Goal: Complete application form

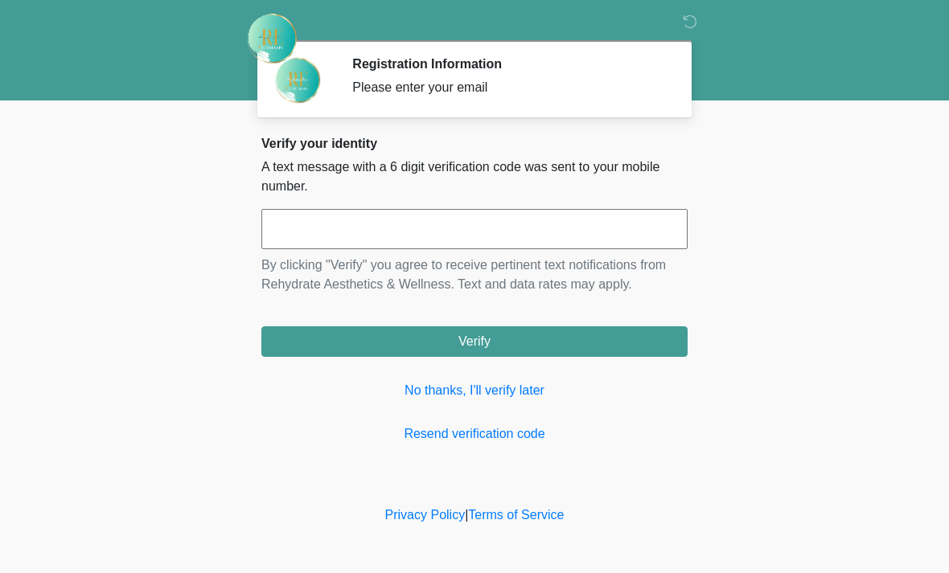
click at [500, 392] on link "No thanks, I'll verify later" at bounding box center [474, 390] width 426 height 19
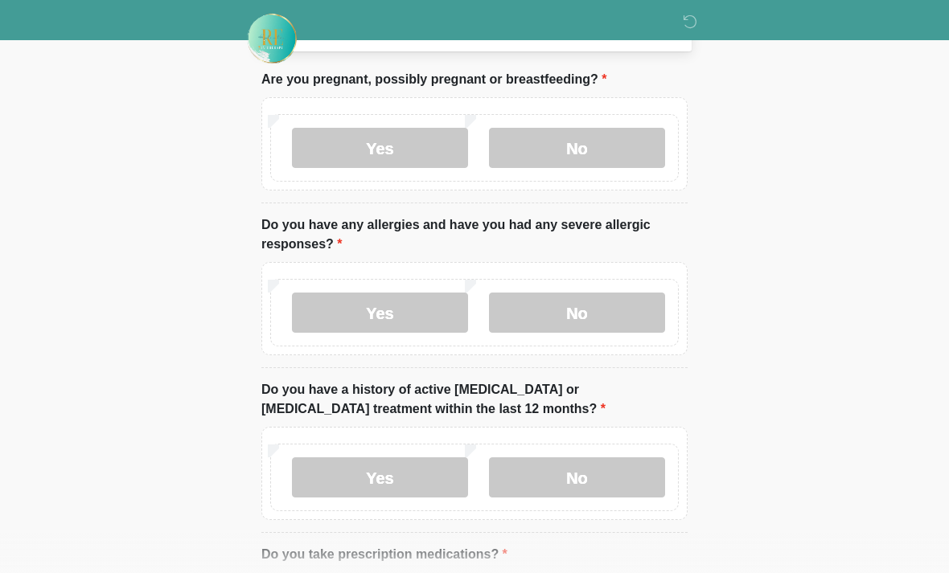
scroll to position [83, 0]
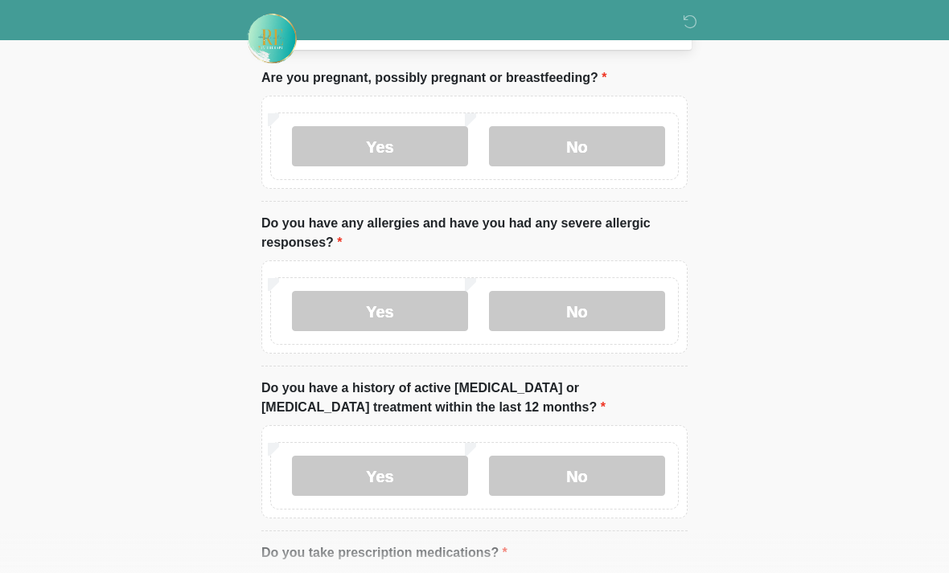
click at [596, 152] on label "No" at bounding box center [577, 146] width 176 height 40
click at [623, 321] on label "No" at bounding box center [577, 311] width 176 height 40
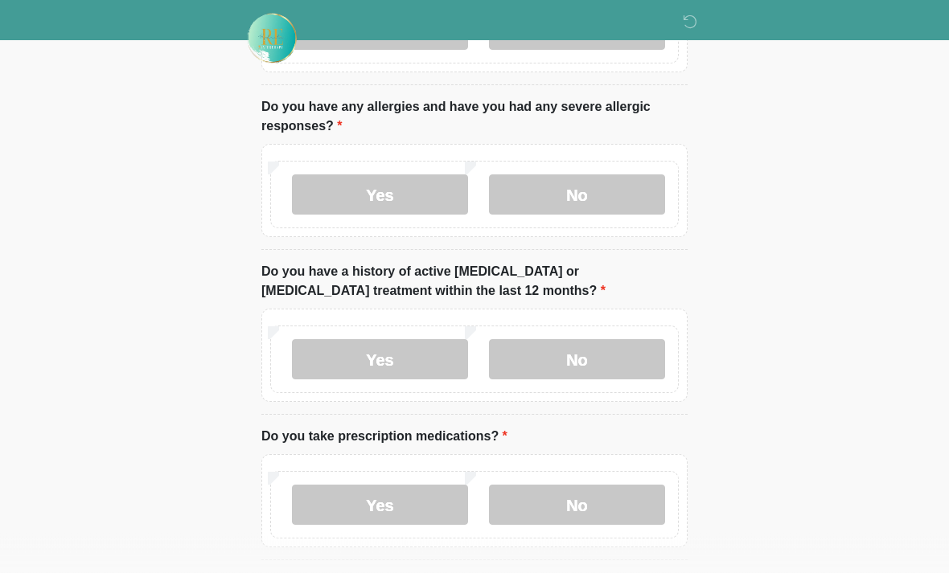
click at [626, 347] on label "No" at bounding box center [577, 360] width 176 height 40
click at [393, 495] on label "Yes" at bounding box center [380, 505] width 176 height 40
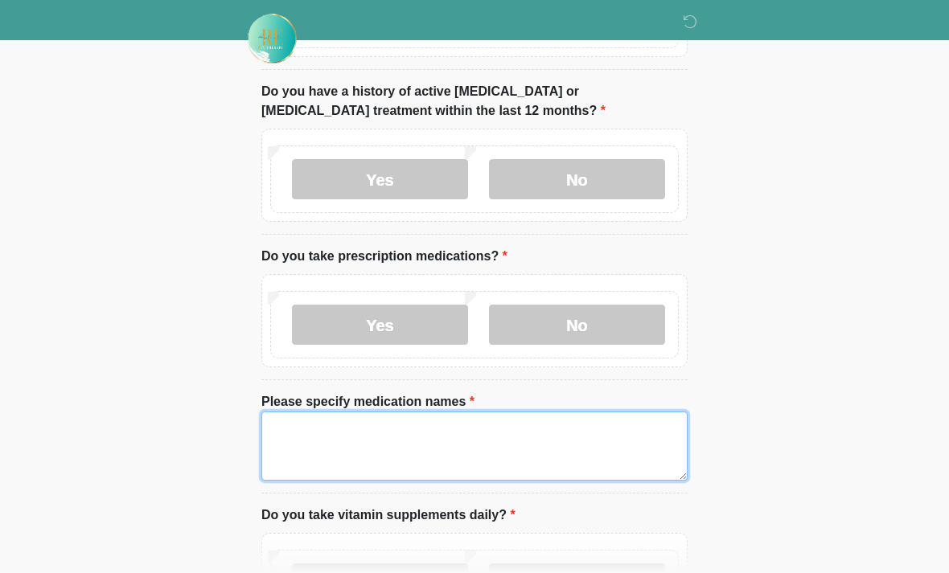
click at [453, 422] on textarea "Please specify medication names" at bounding box center [474, 446] width 426 height 69
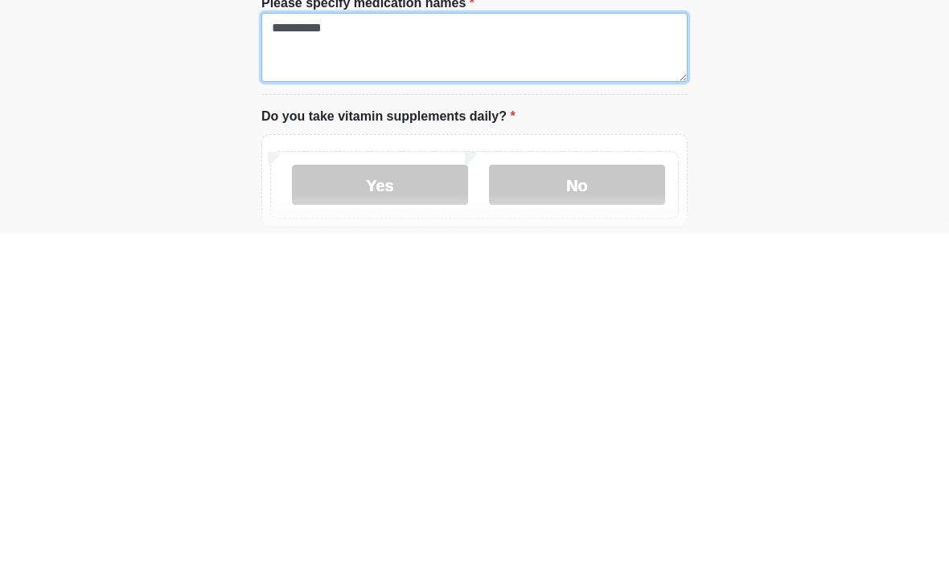
type textarea "*********"
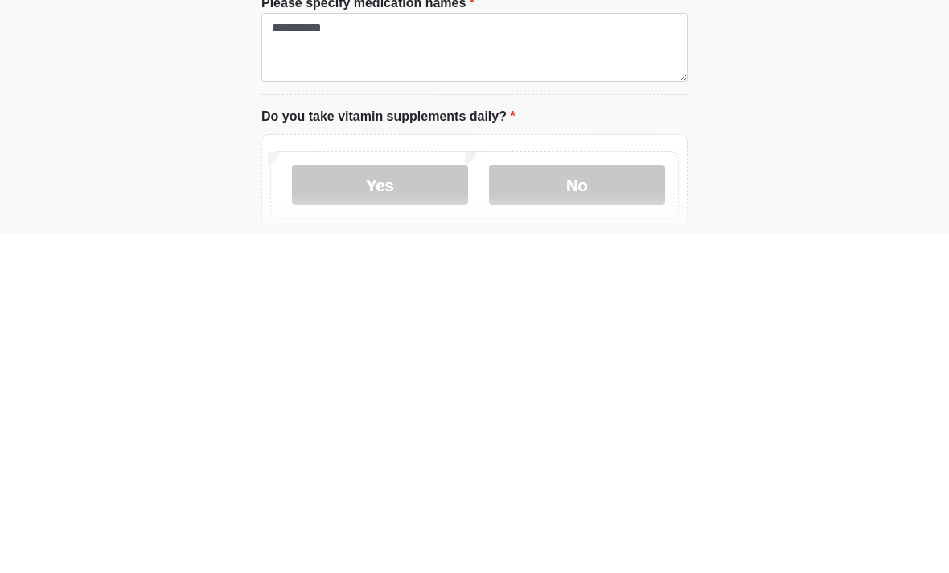
click at [543, 504] on label "No" at bounding box center [577, 524] width 176 height 40
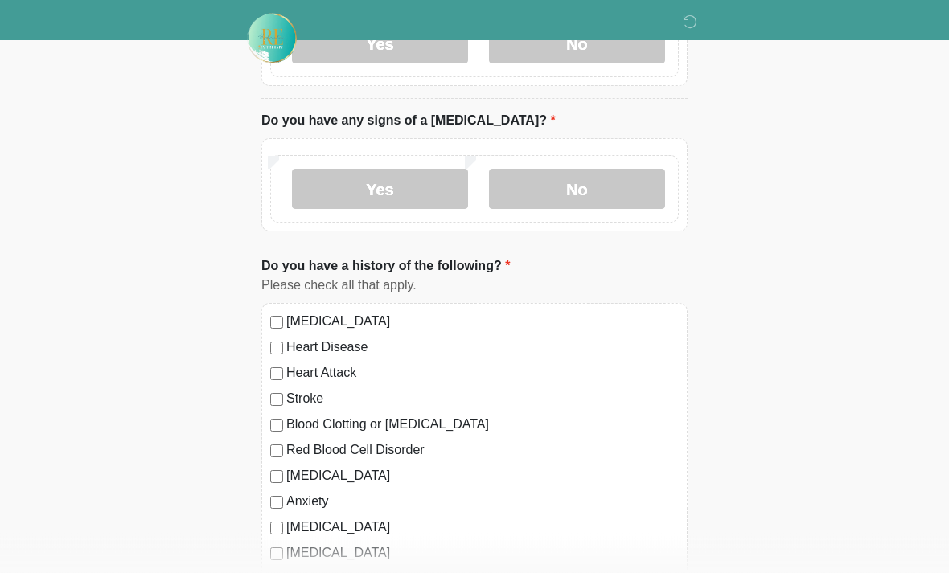
click at [589, 178] on label "No" at bounding box center [577, 190] width 176 height 40
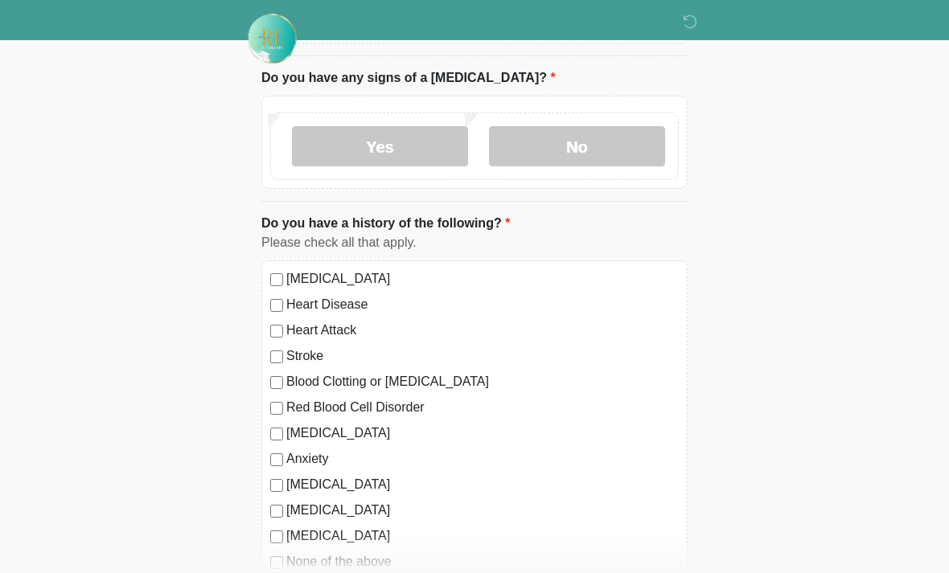
scroll to position [1085, 0]
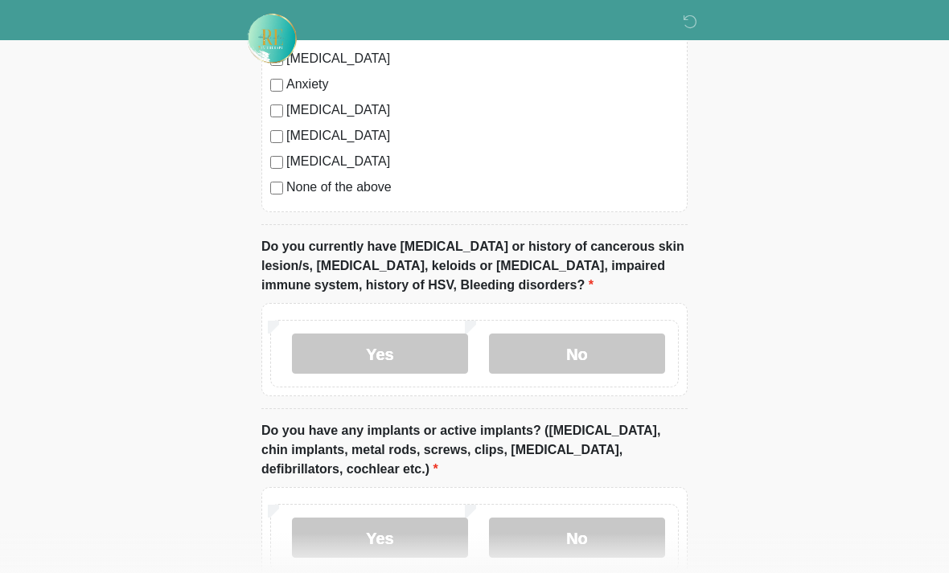
click at [589, 344] on label "No" at bounding box center [577, 354] width 176 height 40
click at [585, 533] on label "No" at bounding box center [577, 538] width 176 height 40
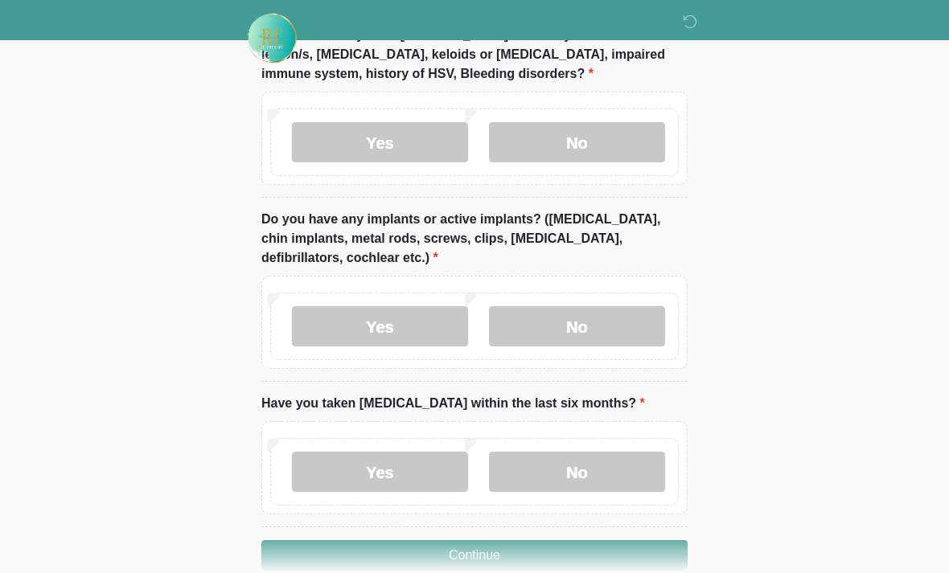
click at [606, 458] on label "No" at bounding box center [577, 473] width 176 height 40
click at [609, 551] on button "Continue" at bounding box center [474, 555] width 426 height 31
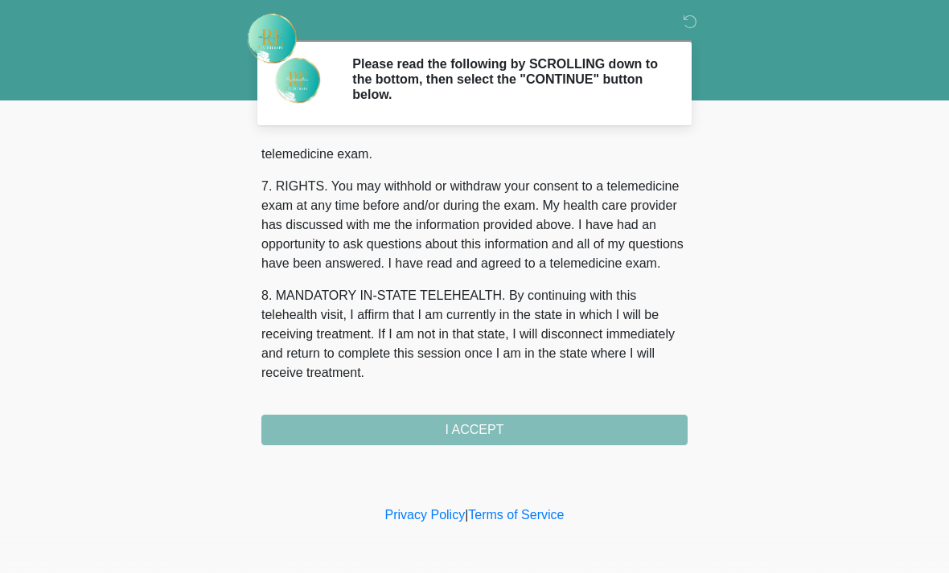
scroll to position [700, 0]
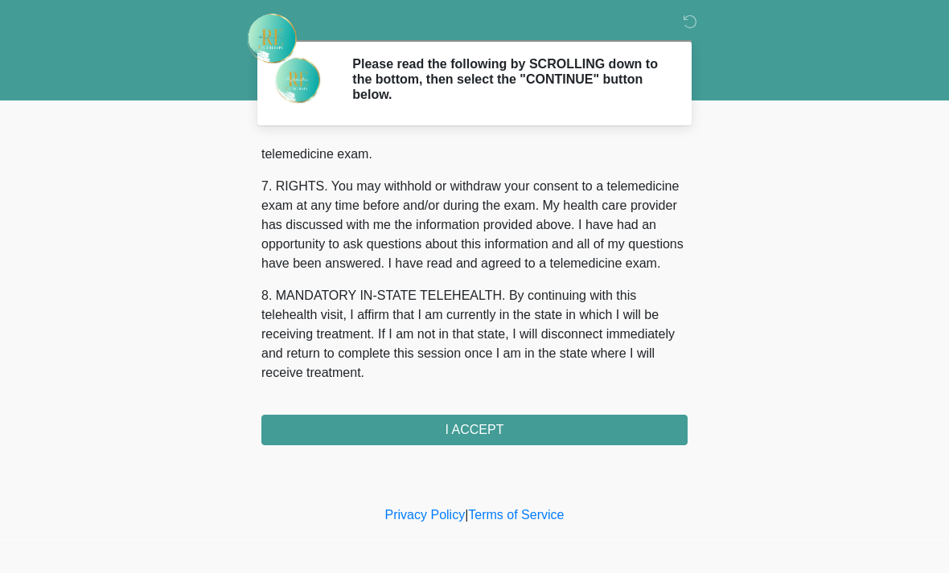
click at [576, 421] on button "I ACCEPT" at bounding box center [474, 430] width 426 height 31
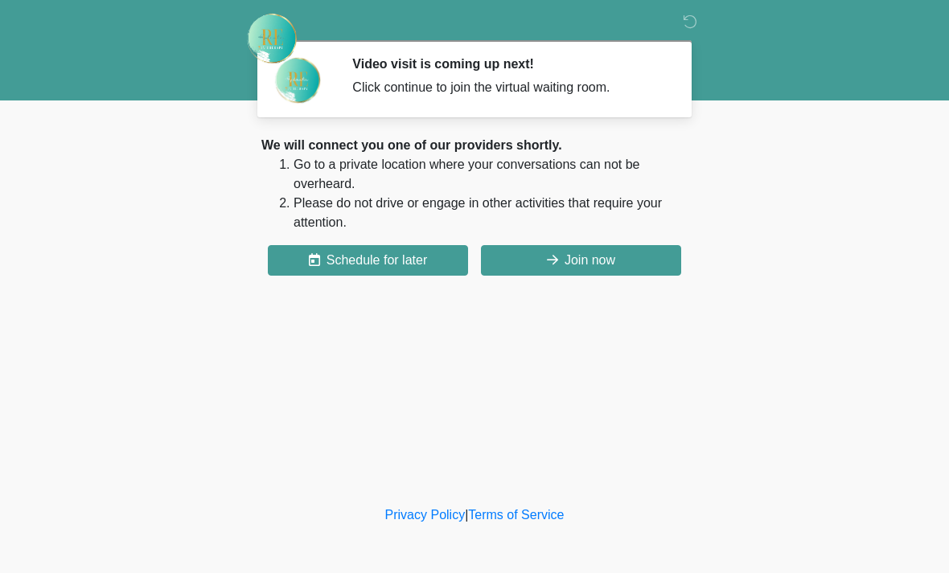
click at [642, 263] on button "Join now" at bounding box center [581, 260] width 200 height 31
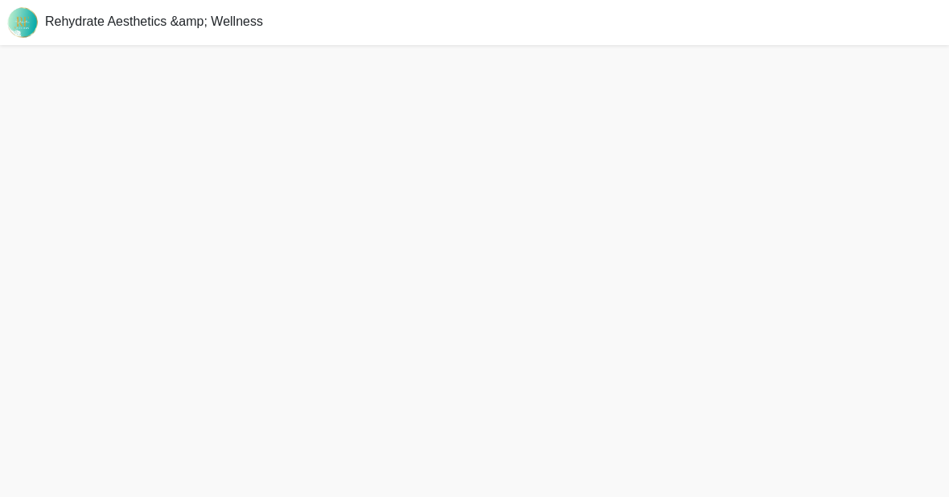
scroll to position [5, 0]
